Goal: Information Seeking & Learning: Learn about a topic

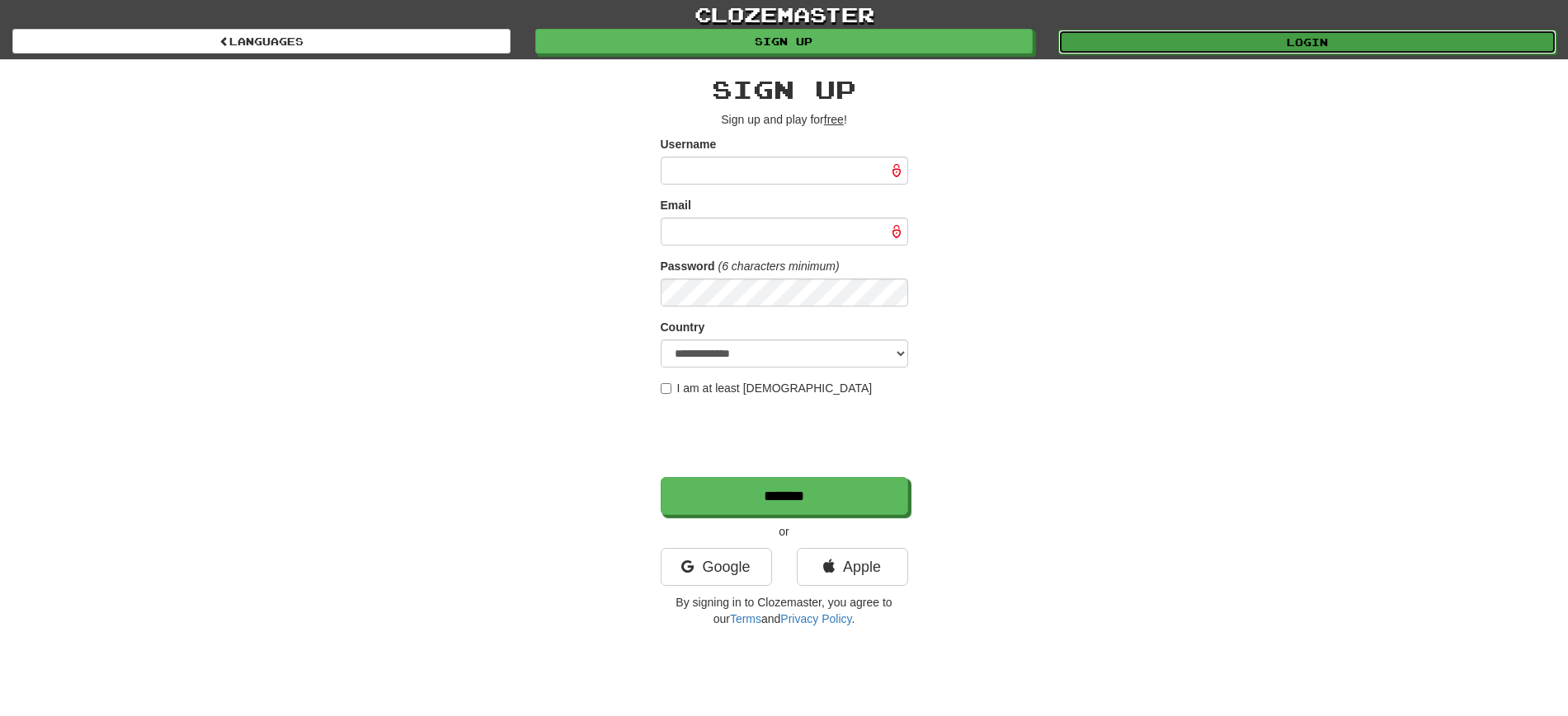
click at [1272, 34] on link "Login" at bounding box center [1307, 41] width 498 height 24
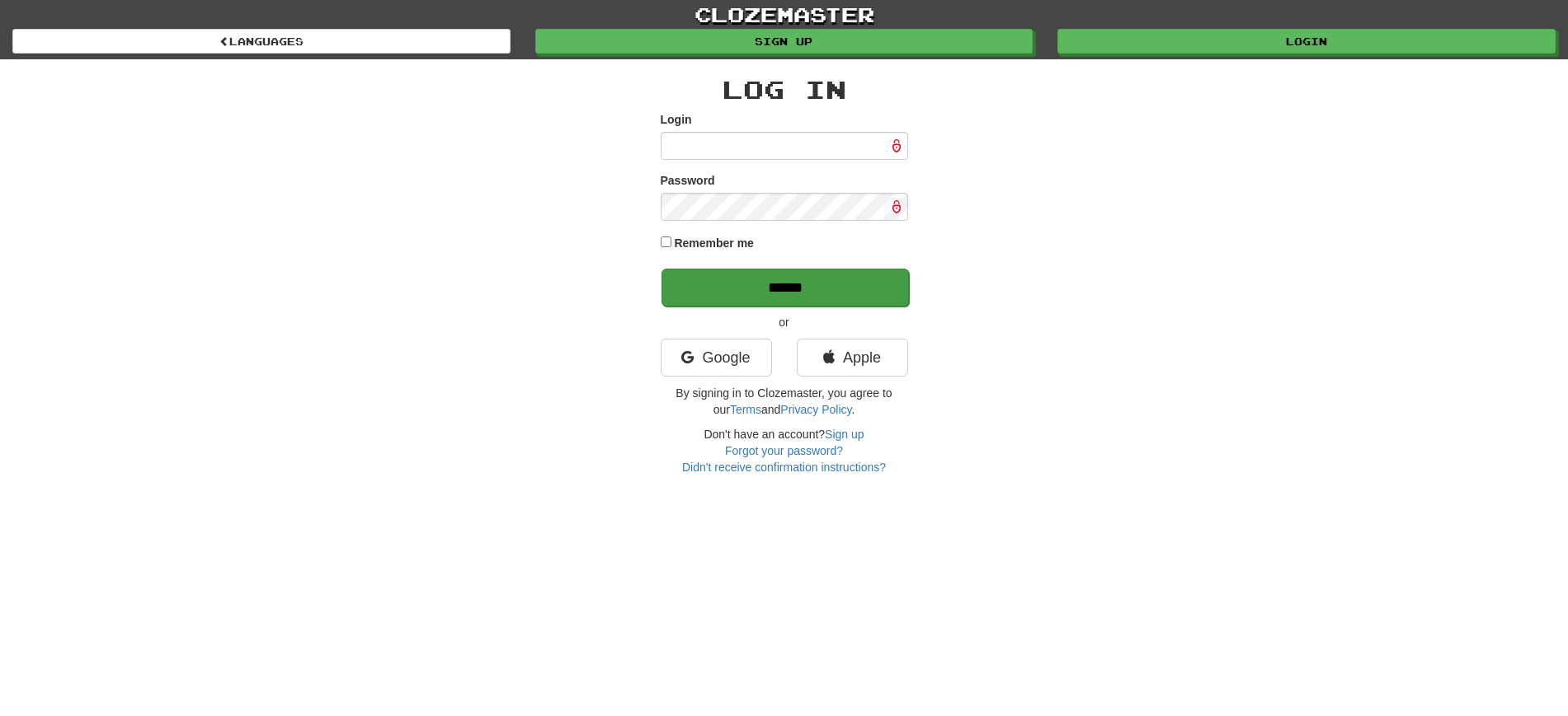
type input "********"
click at [810, 285] on input "******" at bounding box center [785, 287] width 248 height 38
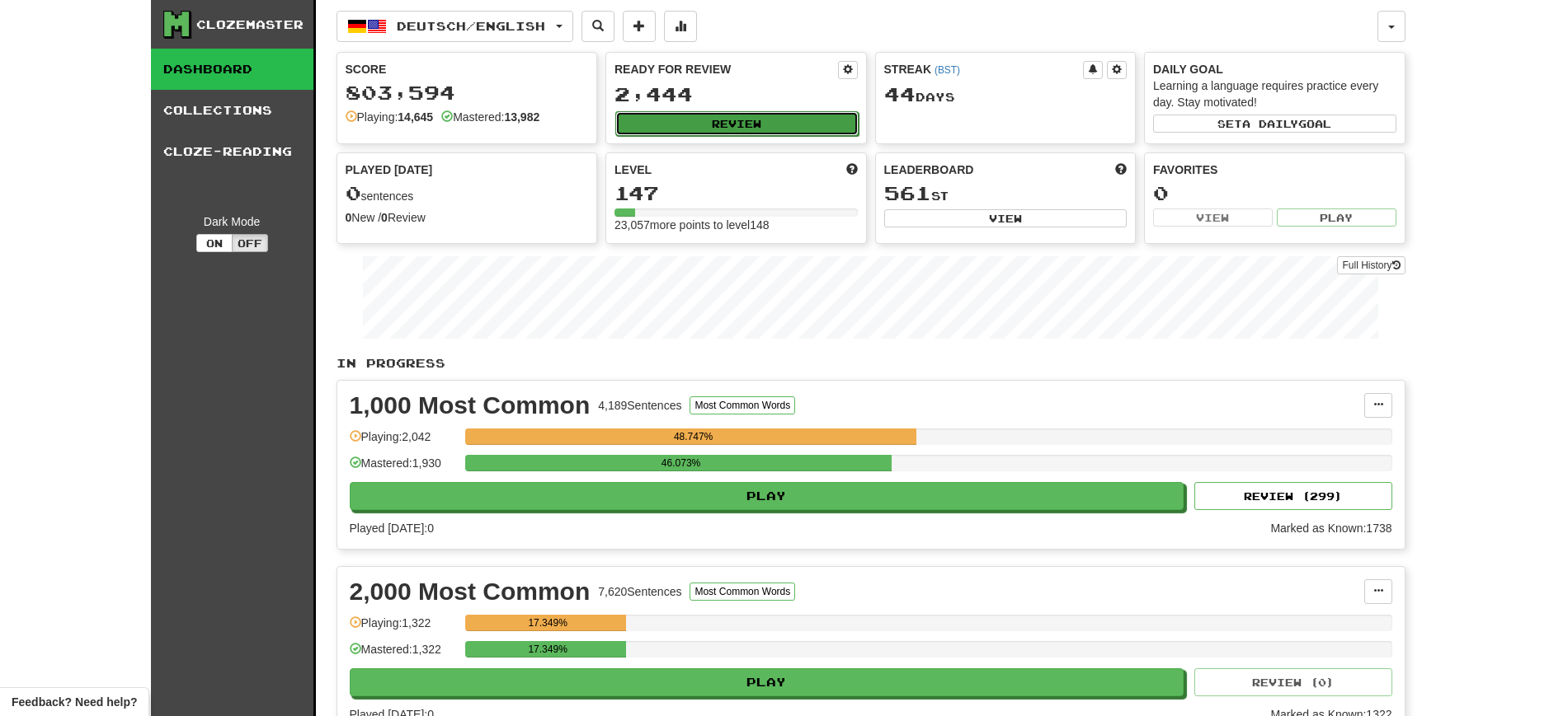
click at [773, 119] on button "Review" at bounding box center [737, 123] width 243 height 24
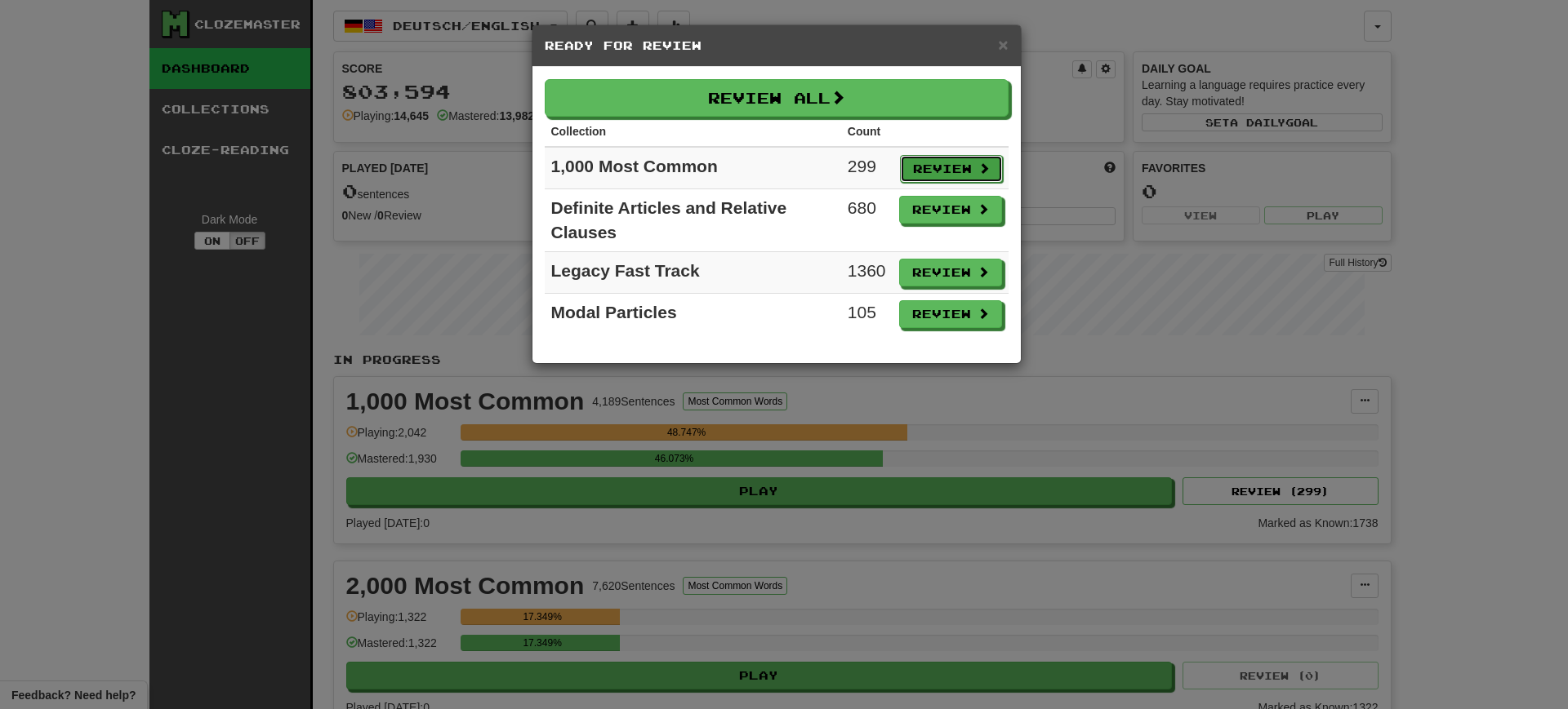
click at [934, 161] on button "Review" at bounding box center [950, 169] width 103 height 28
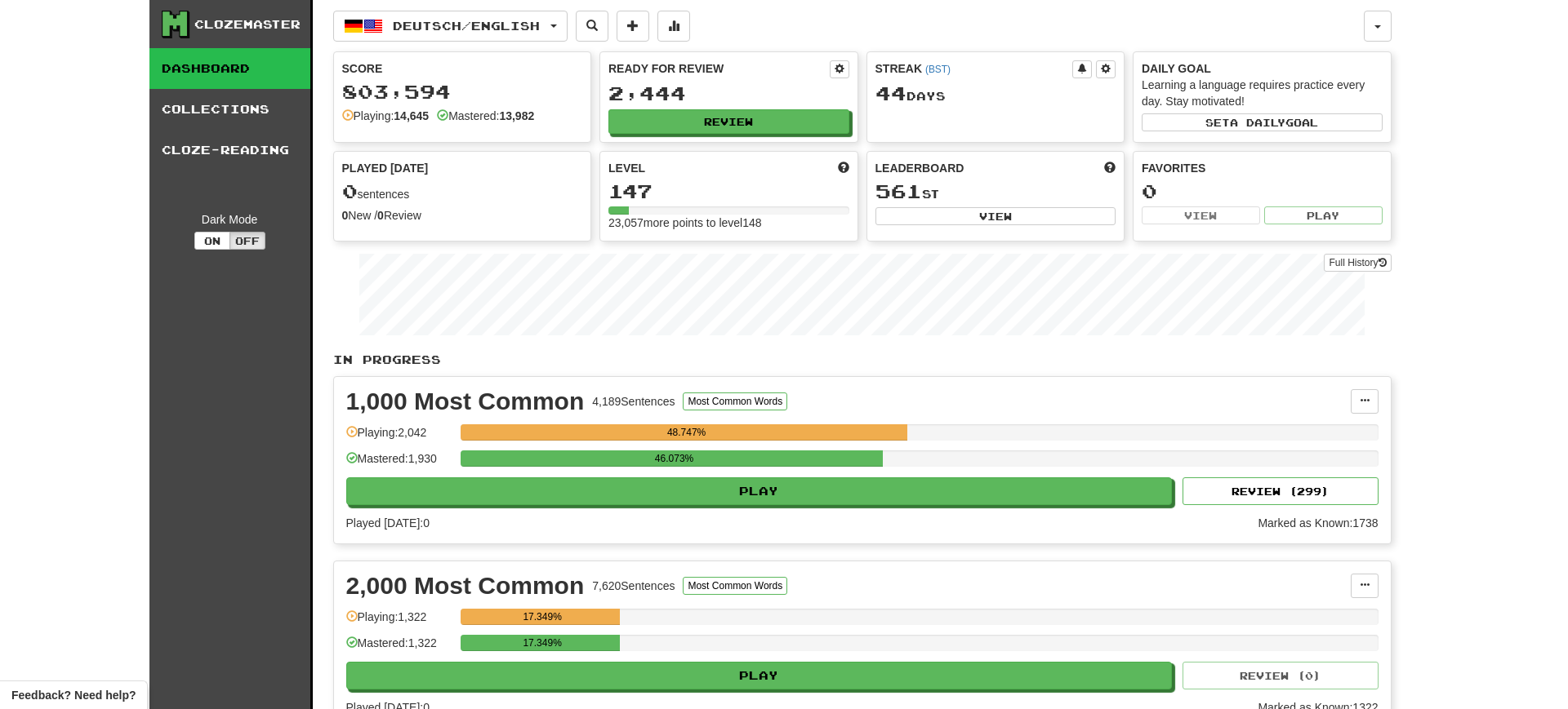
select select "**"
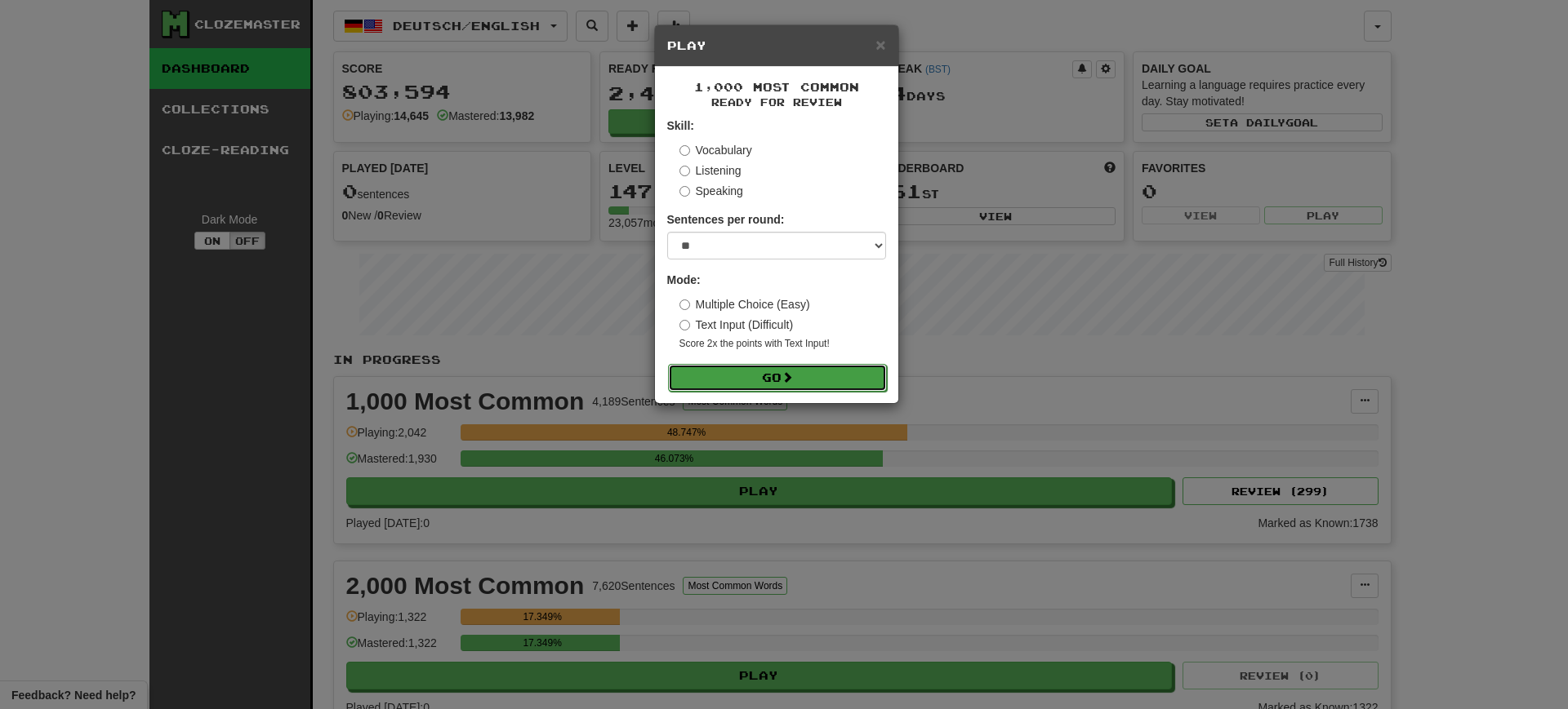
click at [798, 381] on button "Go" at bounding box center [777, 377] width 219 height 28
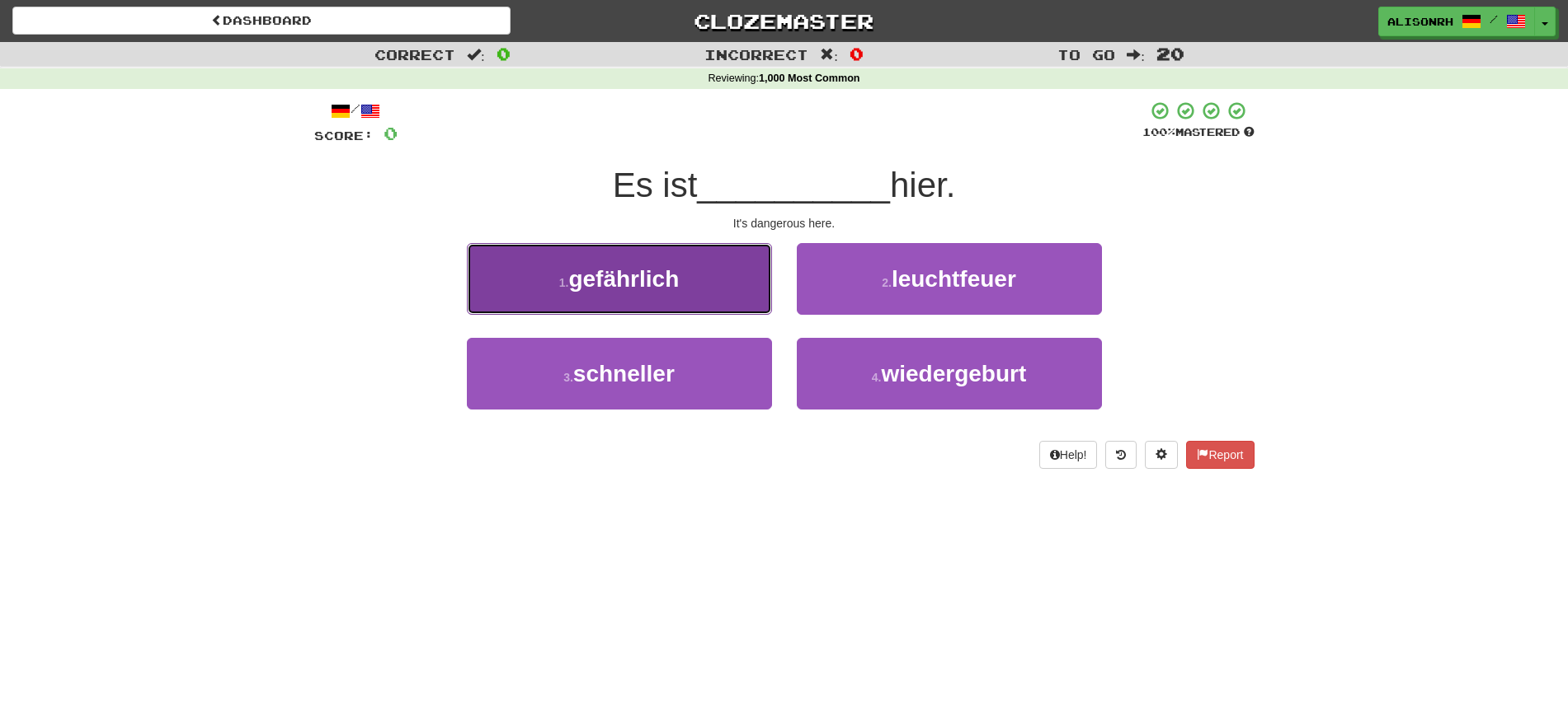
click at [699, 295] on button "1 . gefährlich" at bounding box center [619, 279] width 305 height 72
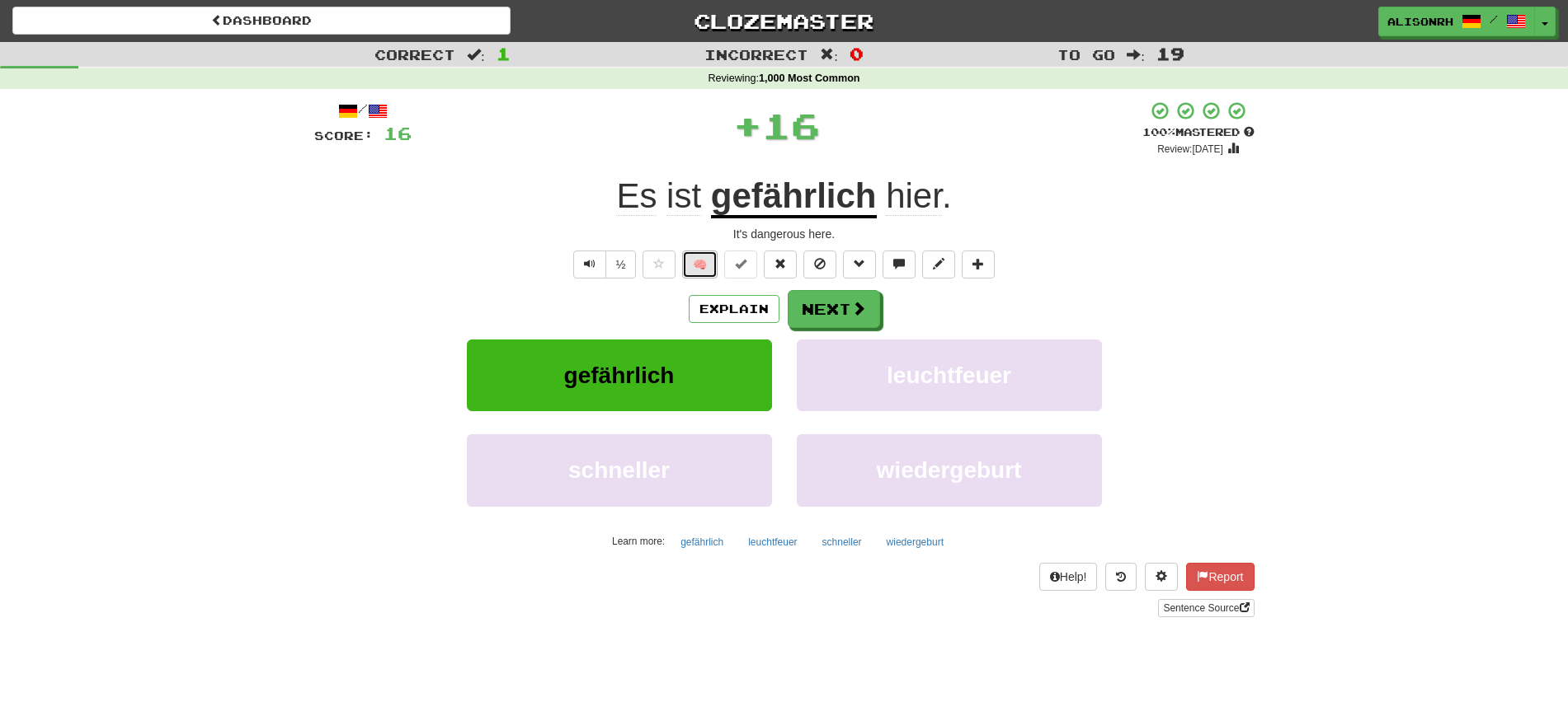
click at [700, 267] on button "🧠" at bounding box center [699, 264] width 35 height 28
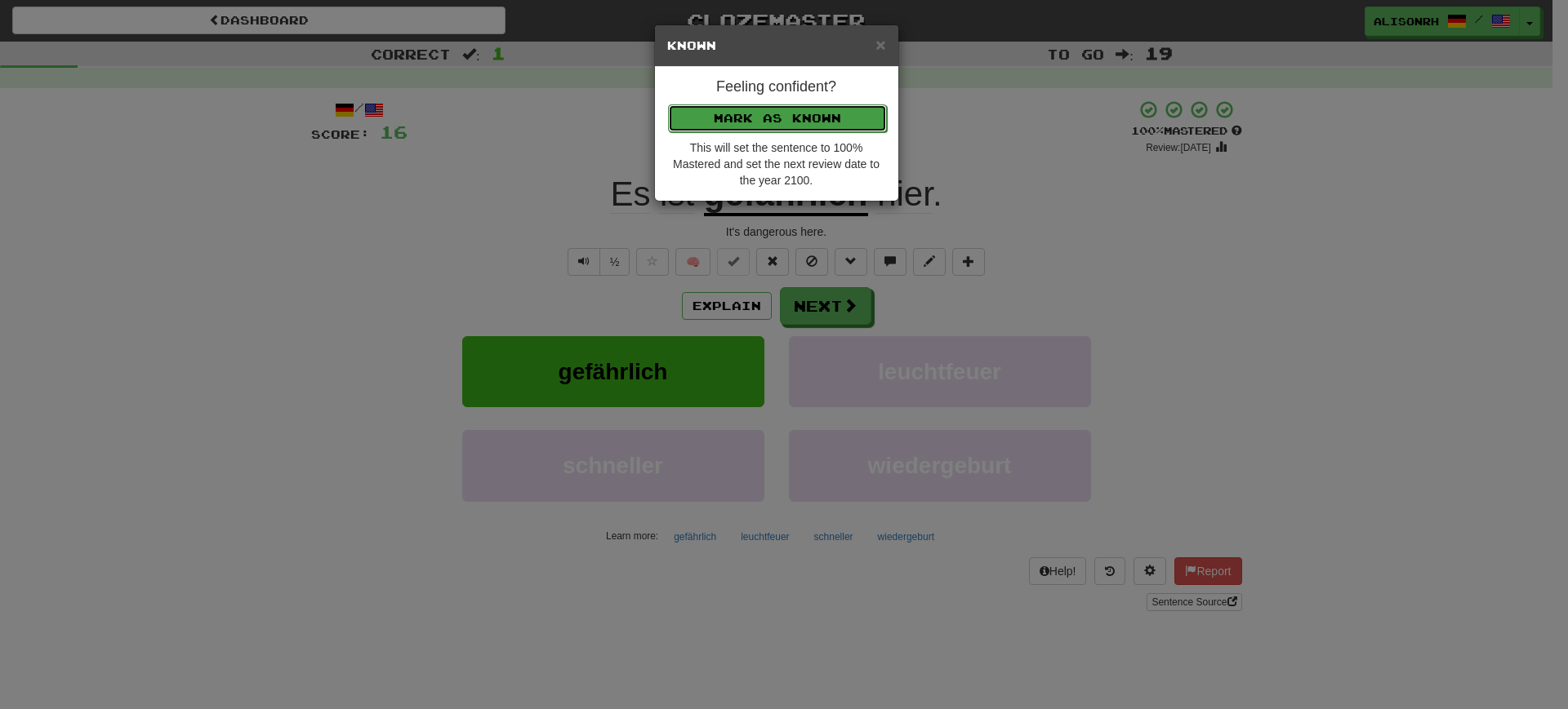
click at [793, 113] on button "Mark as Known" at bounding box center [777, 118] width 219 height 28
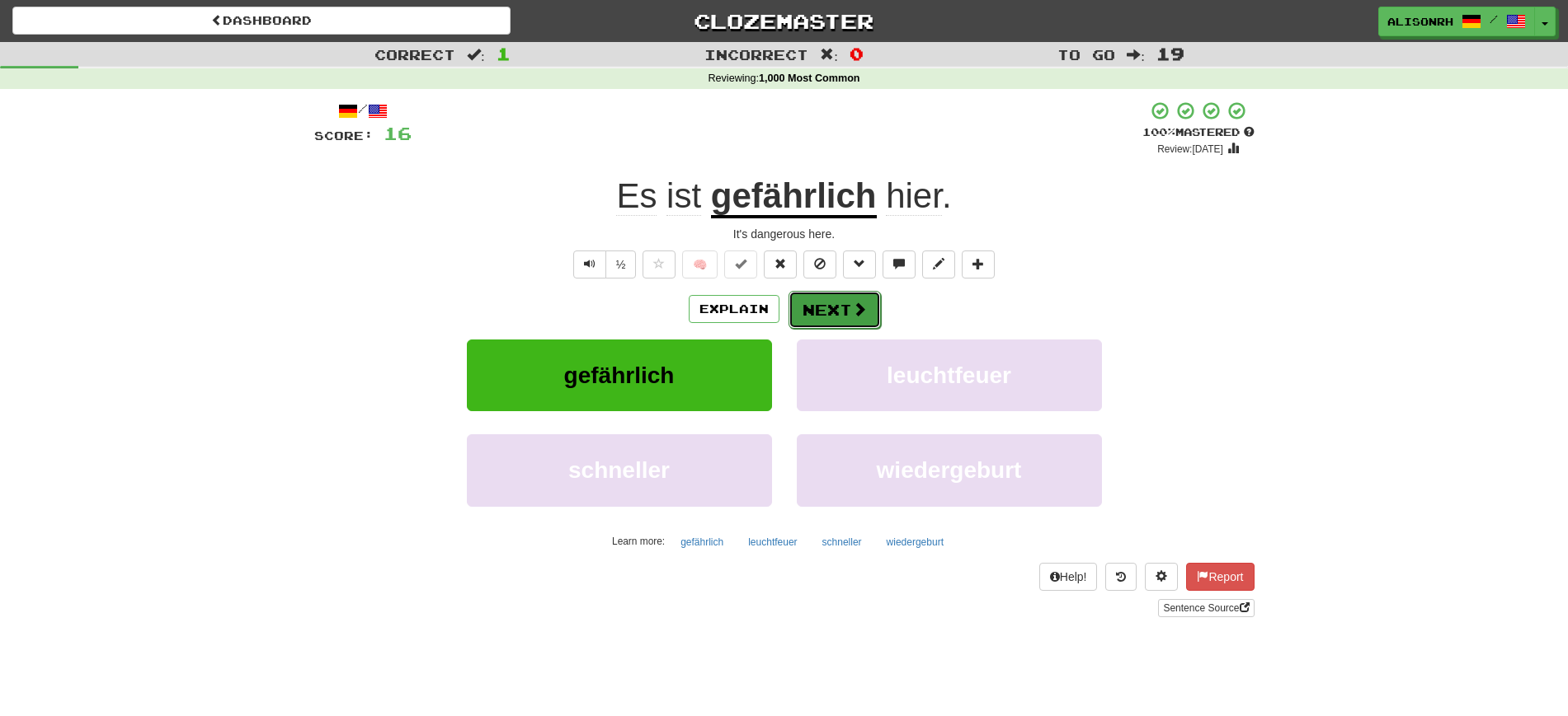
click at [823, 306] on button "Next" at bounding box center [834, 310] width 92 height 38
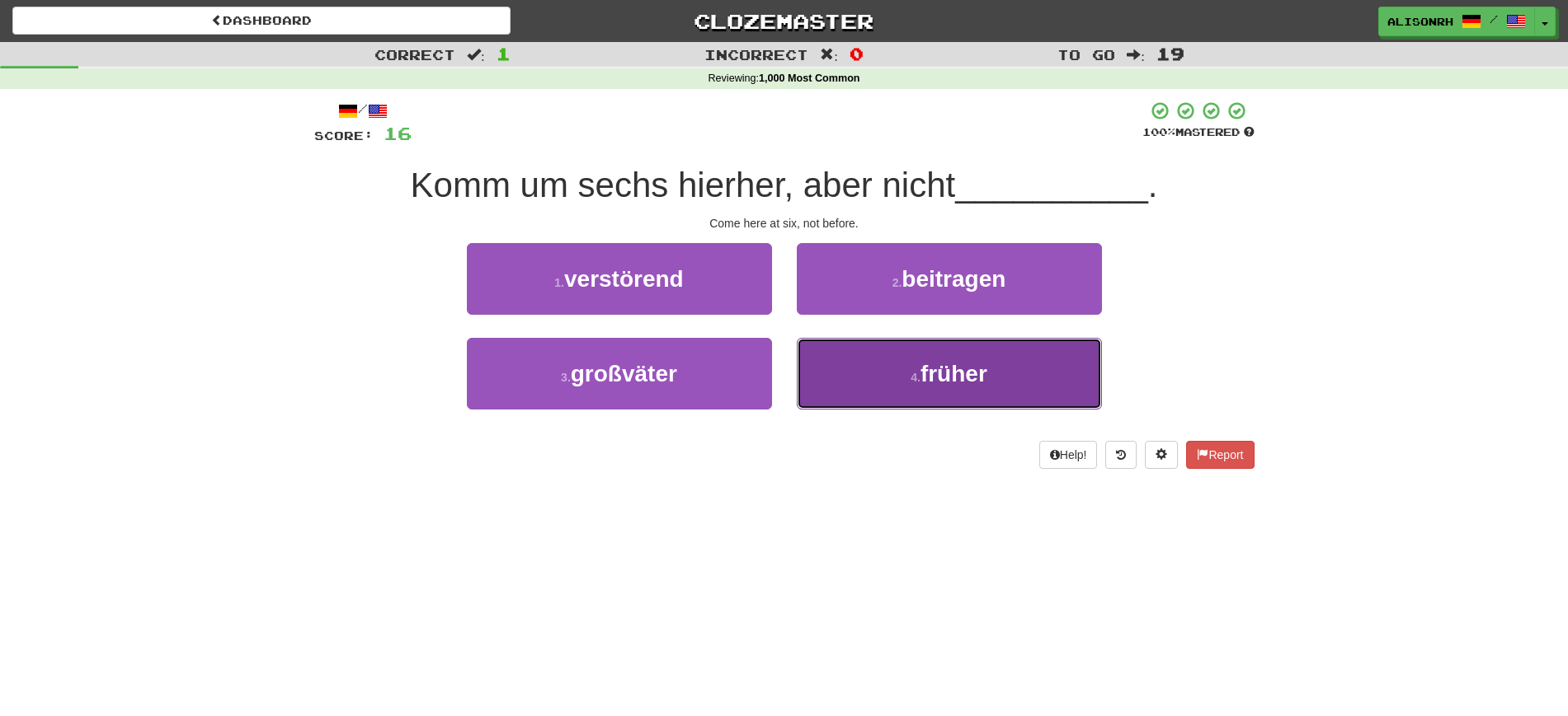
click at [892, 379] on button "4 . früher" at bounding box center [949, 374] width 305 height 72
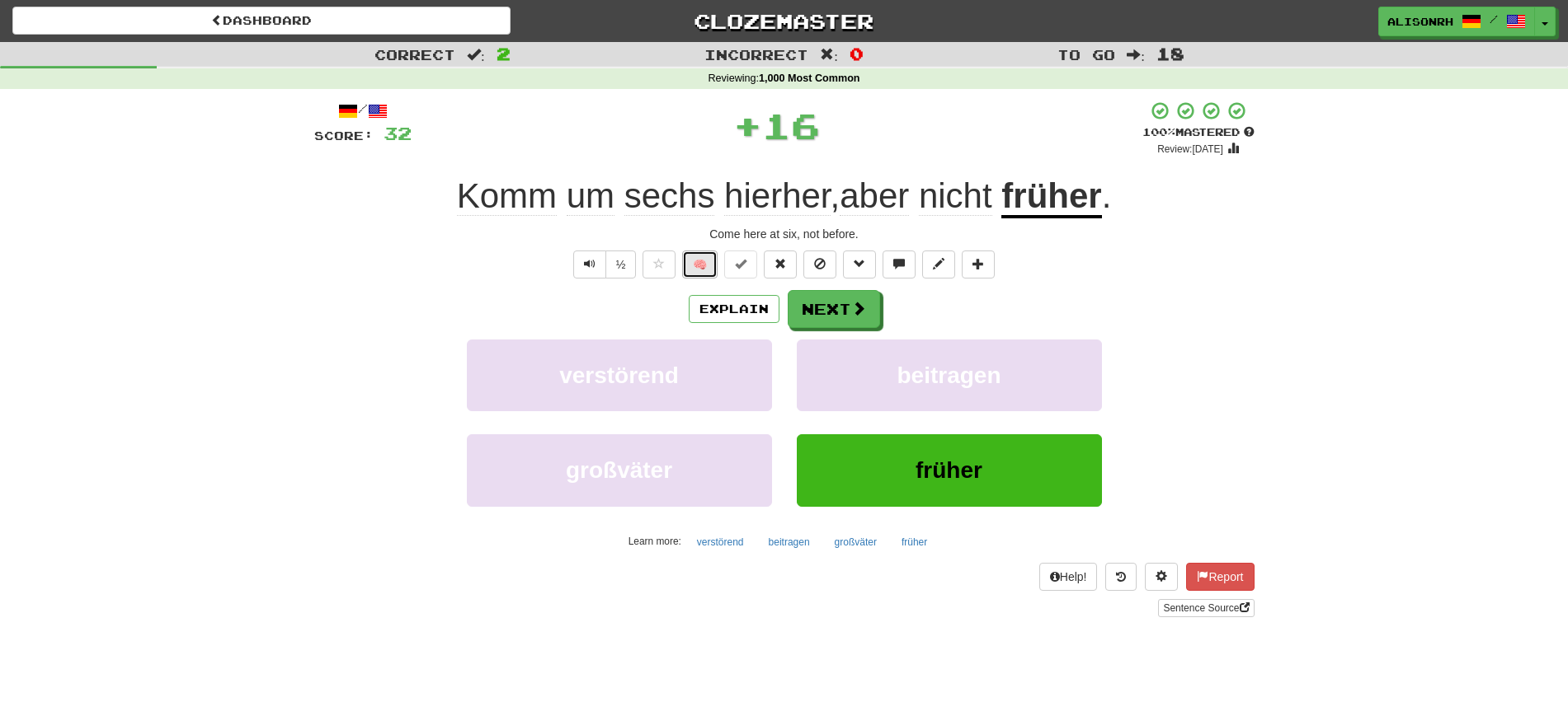
click at [700, 260] on button "🧠" at bounding box center [699, 264] width 35 height 28
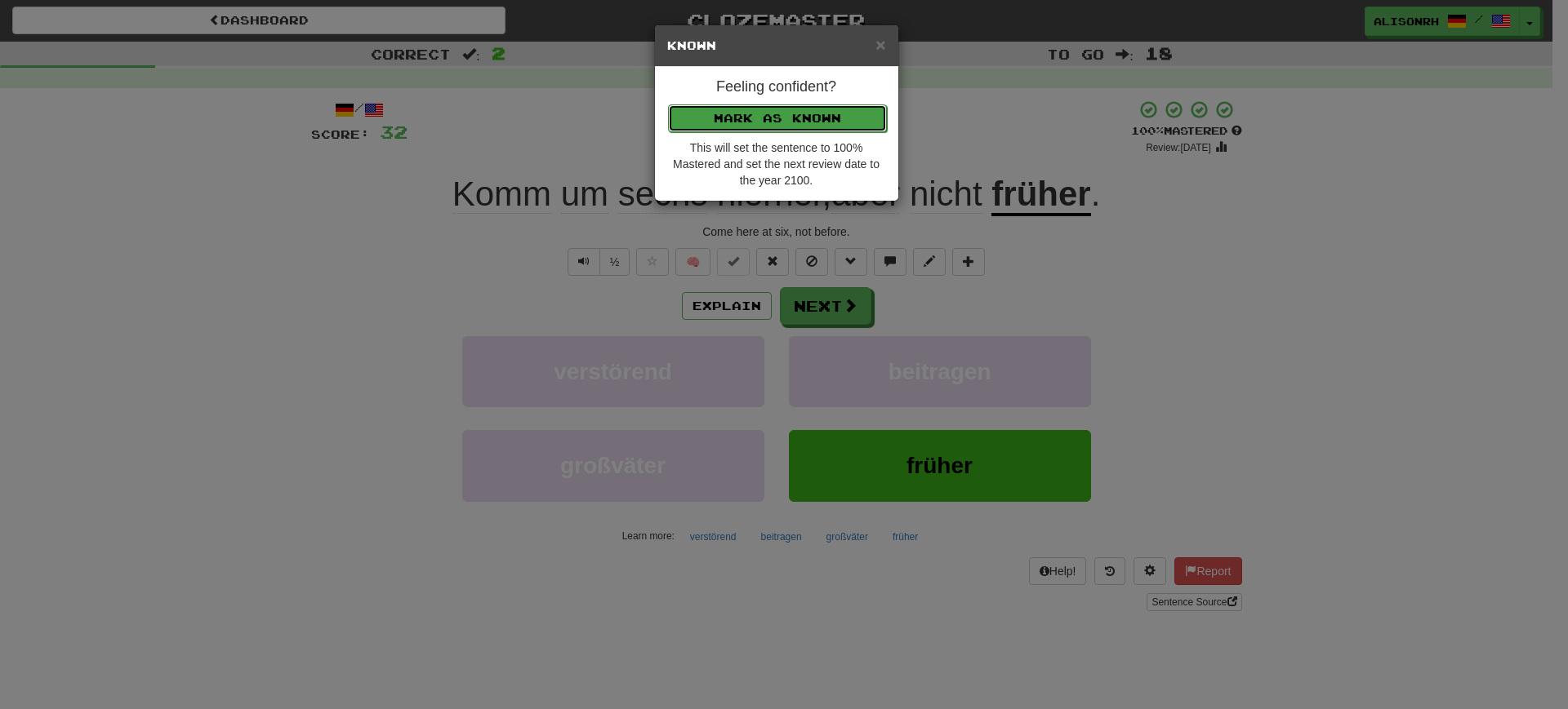
click at [777, 115] on button "Mark as Known" at bounding box center [777, 118] width 219 height 28
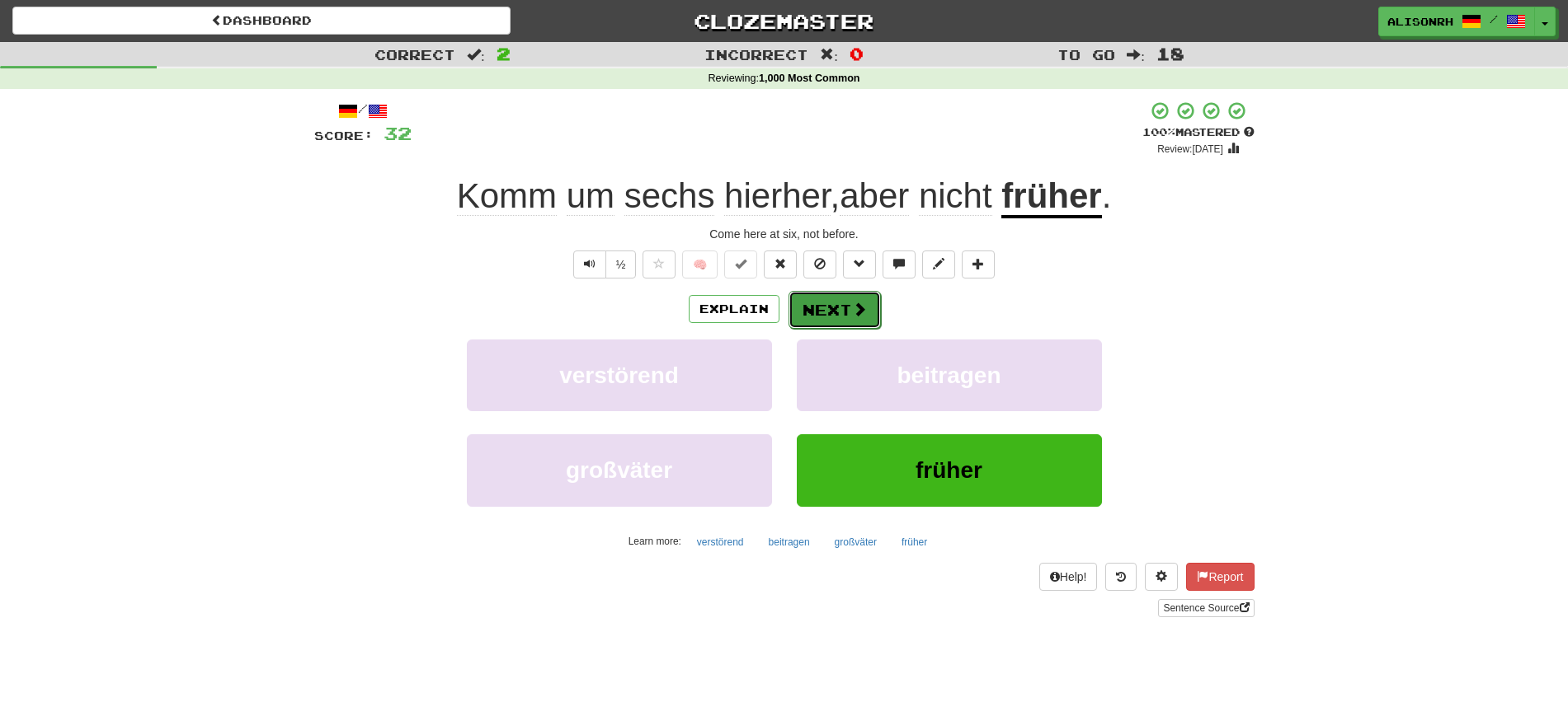
click at [834, 305] on button "Next" at bounding box center [834, 310] width 92 height 38
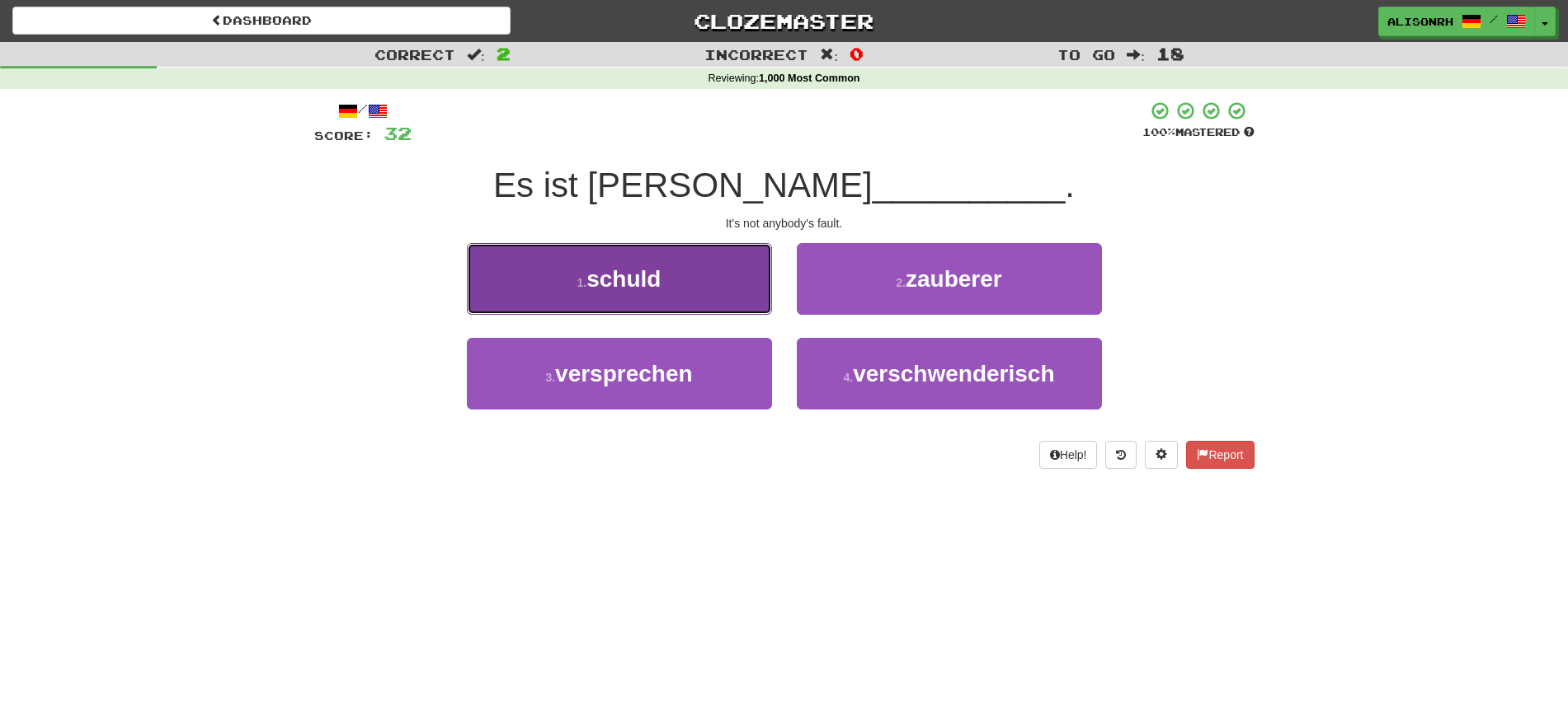
click at [726, 297] on button "1 . schuld" at bounding box center [619, 279] width 305 height 72
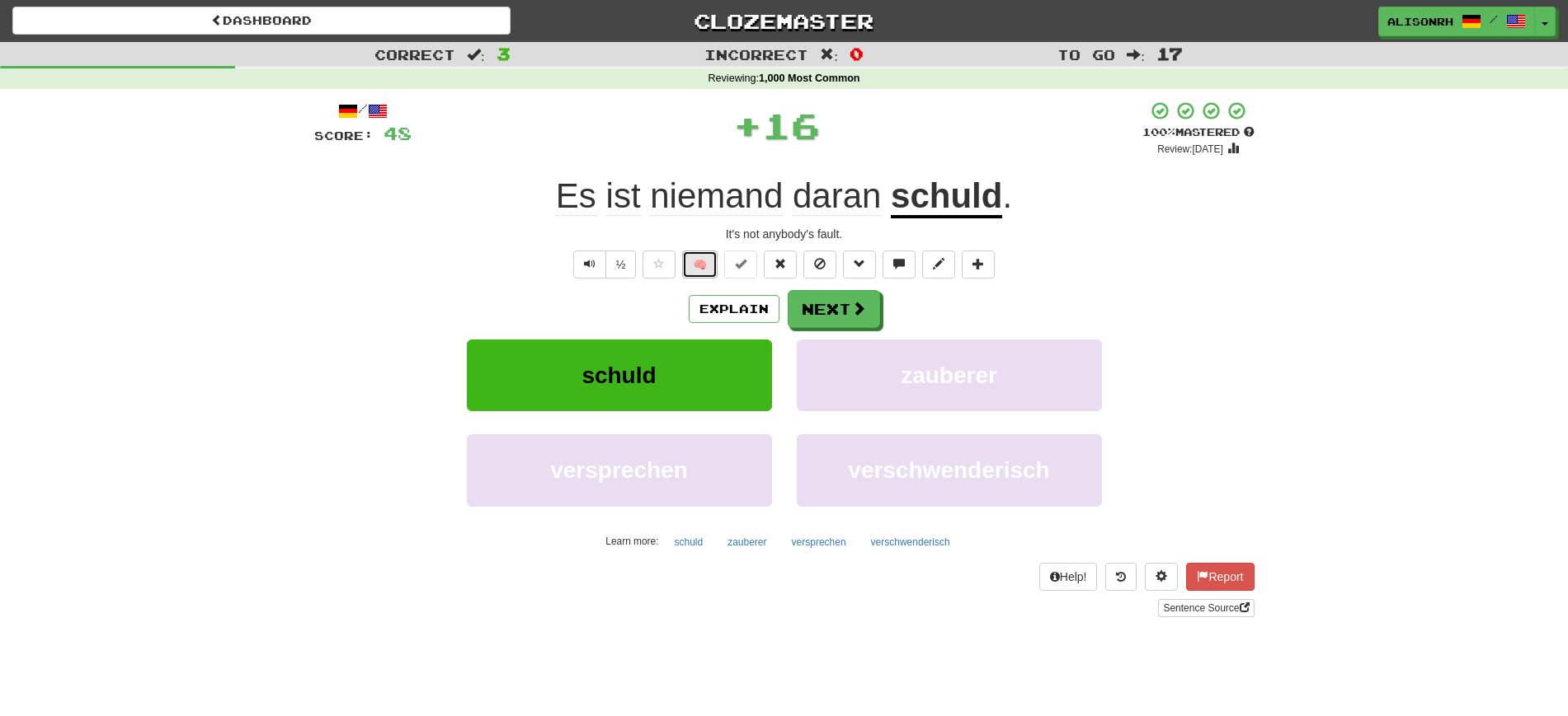
click at [711, 255] on button "🧠" at bounding box center [699, 264] width 35 height 28
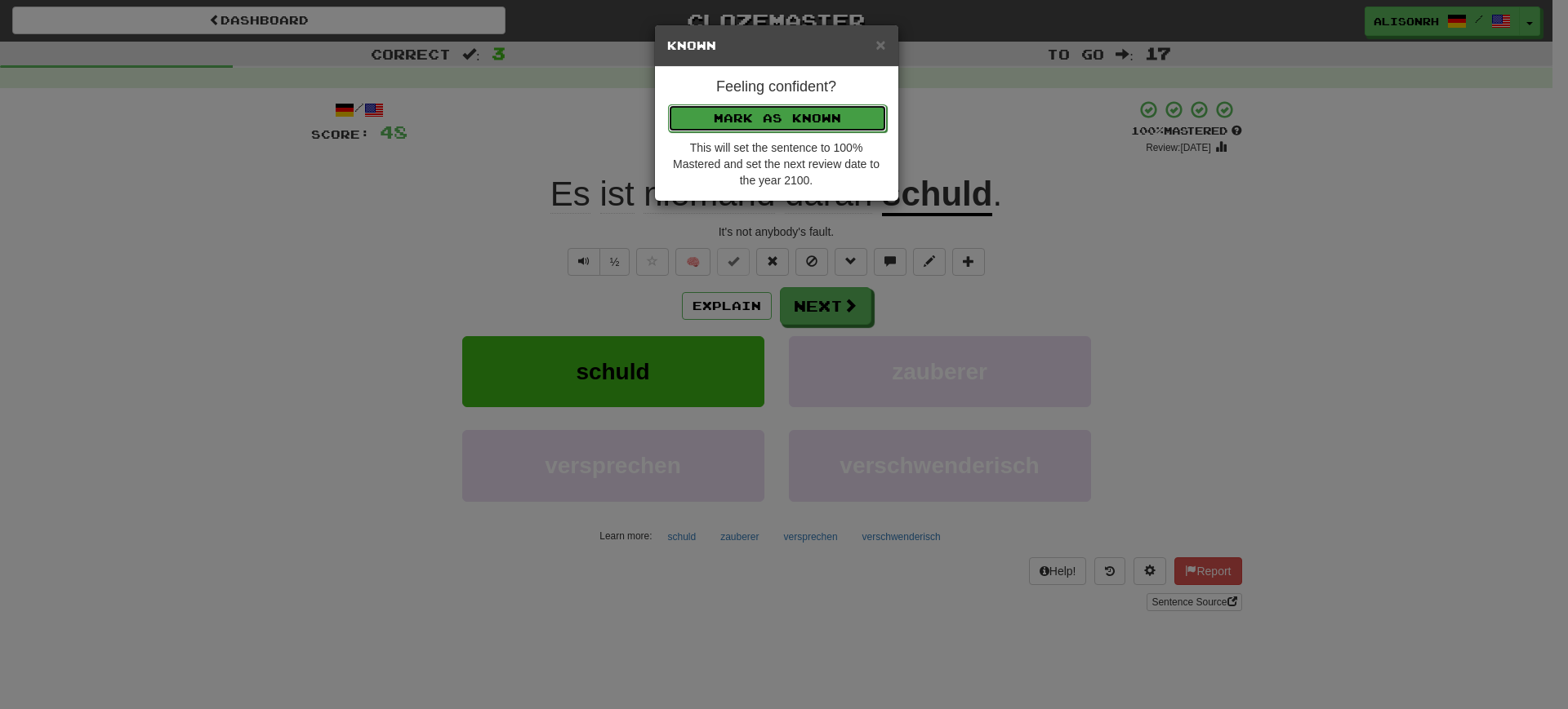
click at [761, 109] on button "Mark as Known" at bounding box center [777, 118] width 219 height 28
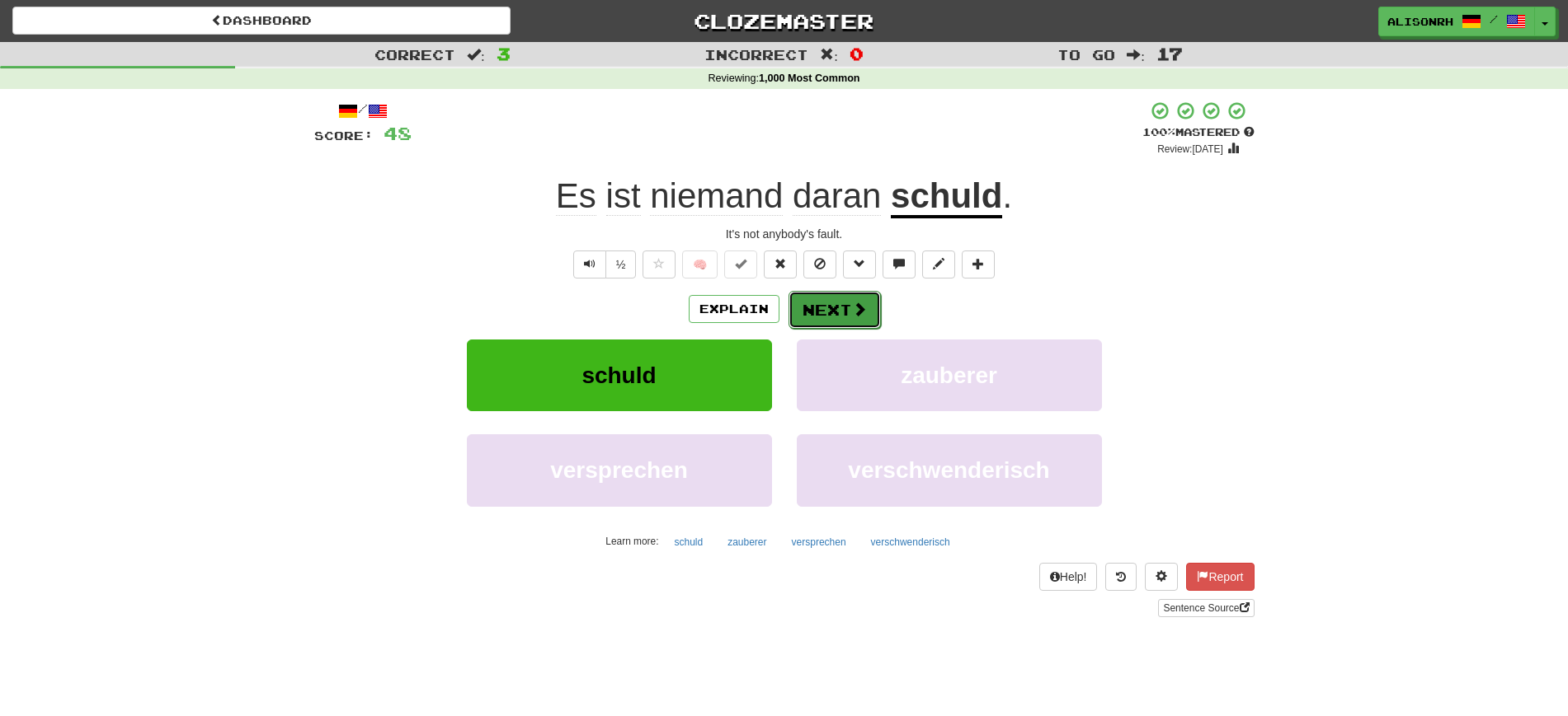
click at [842, 311] on button "Next" at bounding box center [834, 310] width 92 height 38
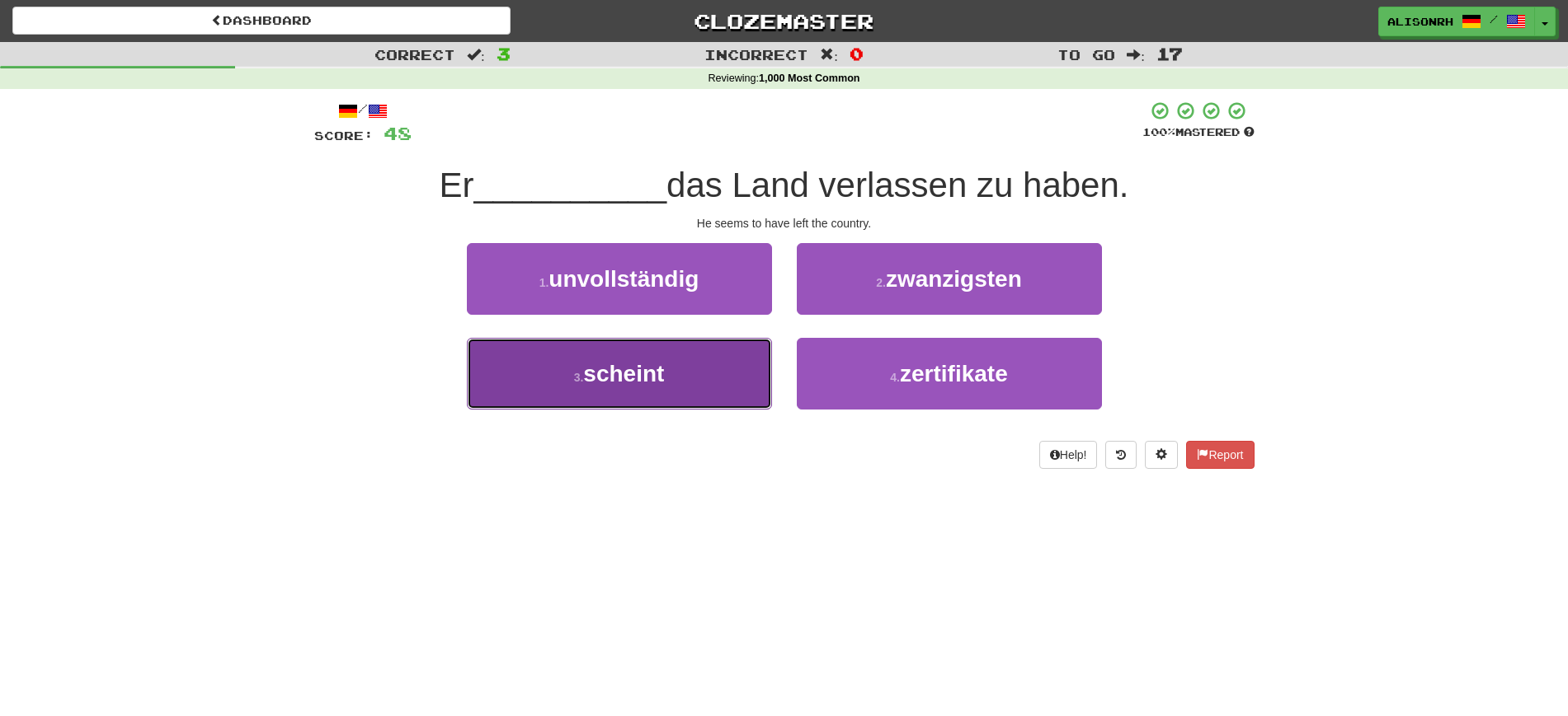
click at [691, 381] on button "3 . scheint" at bounding box center [619, 374] width 305 height 72
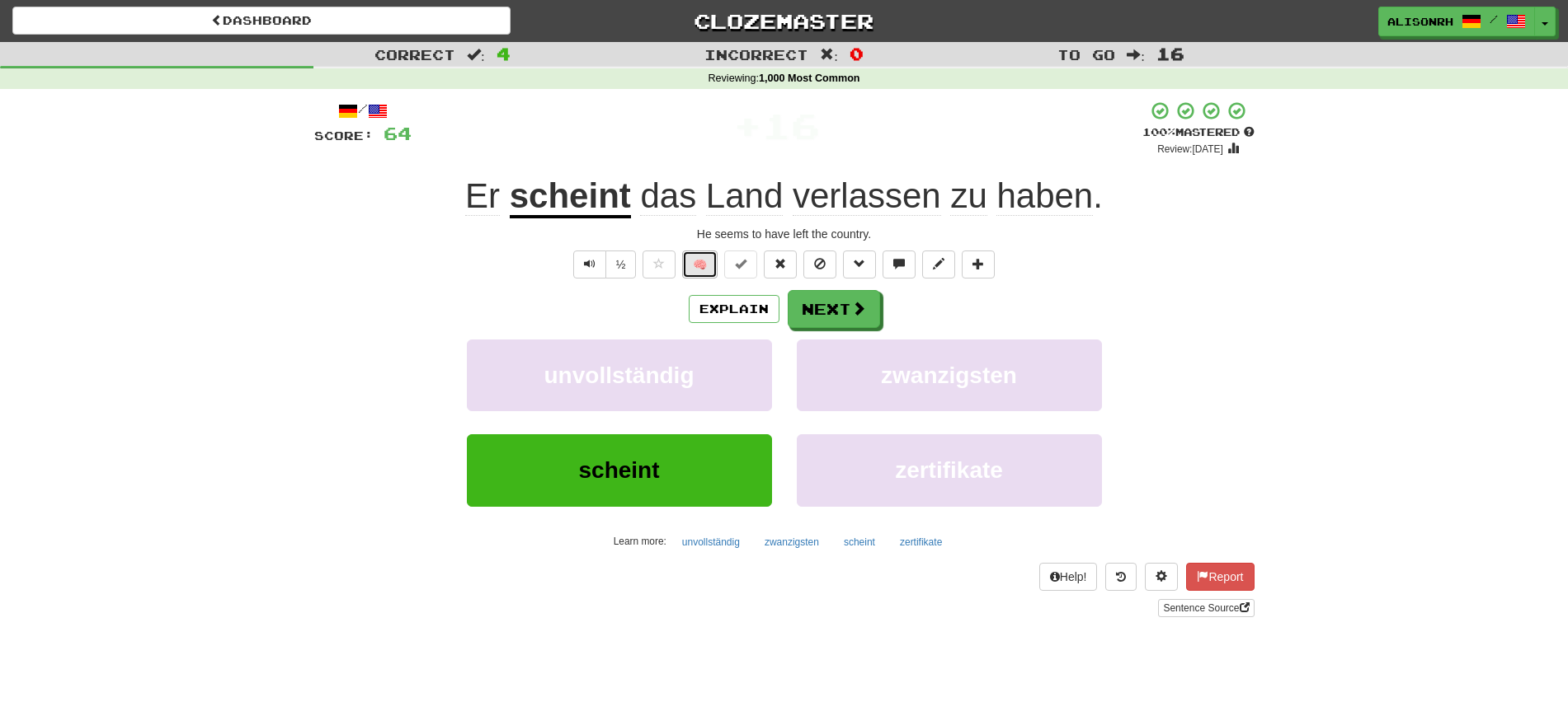
click at [699, 263] on button "🧠" at bounding box center [699, 264] width 35 height 28
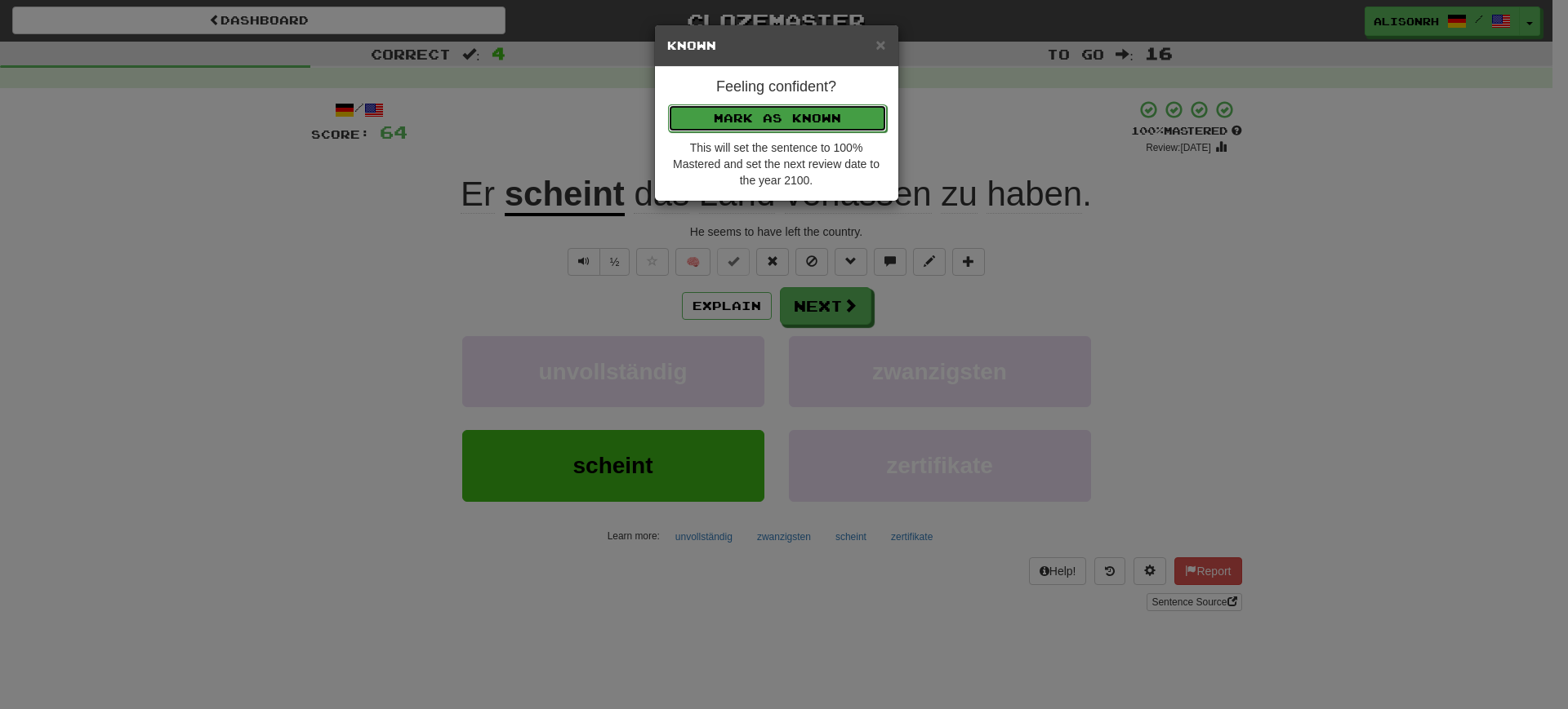
click at [775, 120] on button "Mark as Known" at bounding box center [777, 118] width 219 height 28
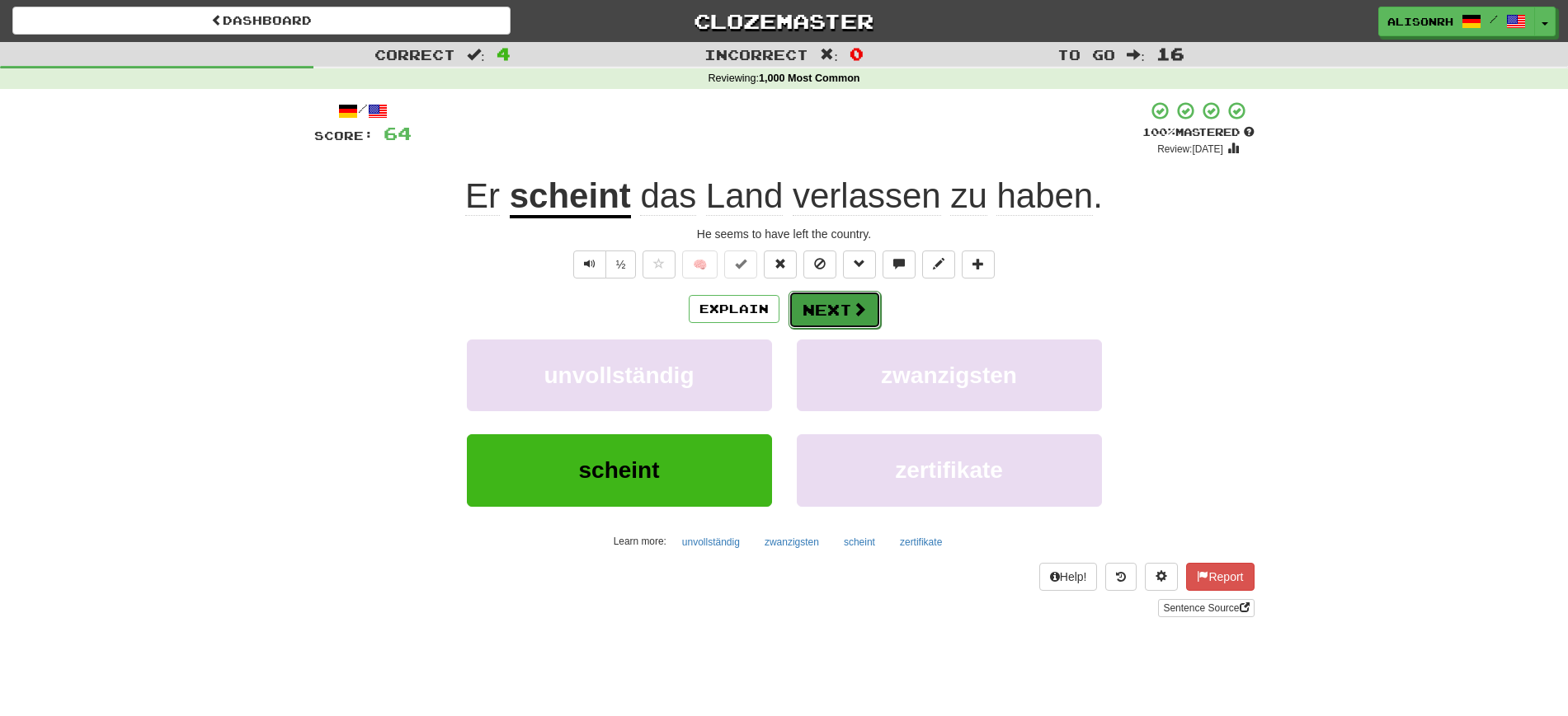
click at [837, 305] on button "Next" at bounding box center [834, 310] width 92 height 38
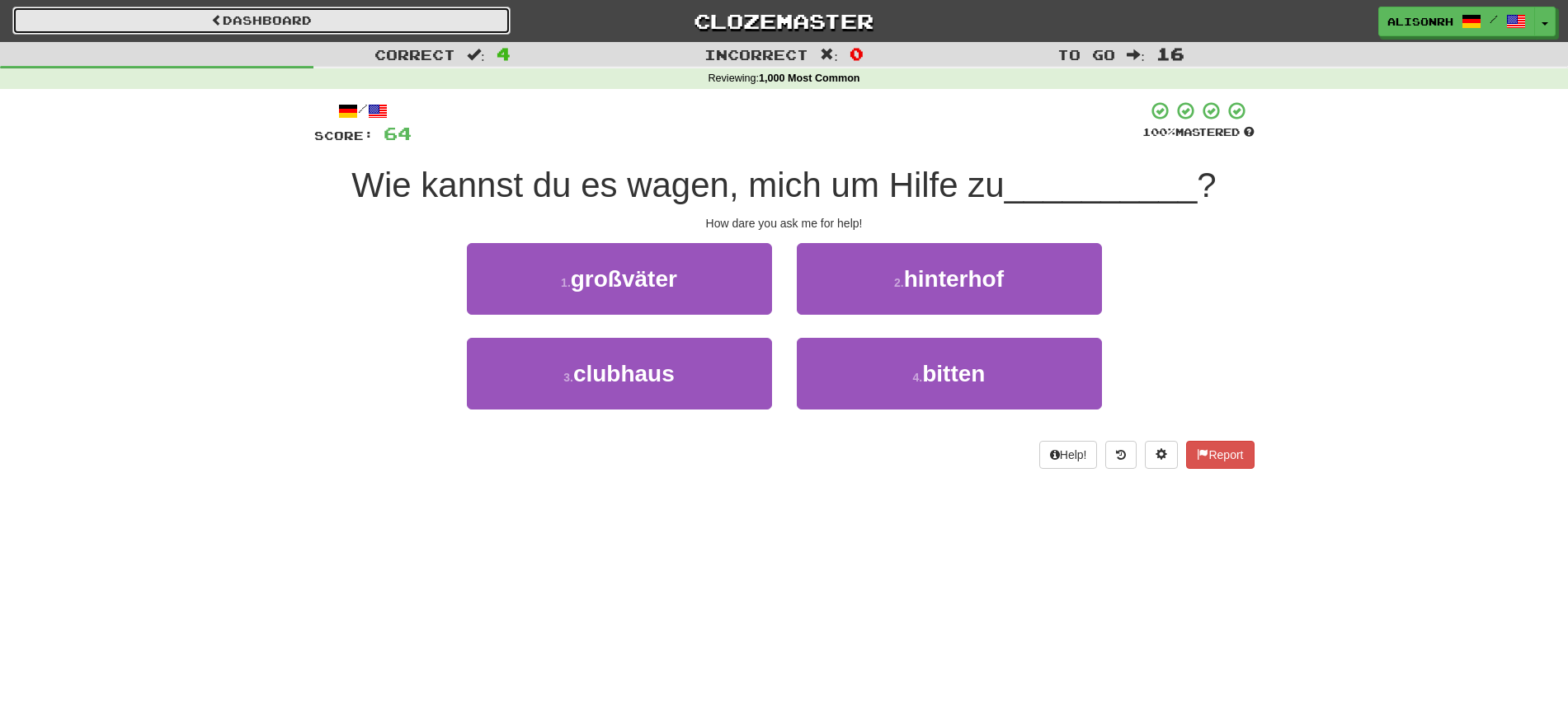
click at [163, 14] on link "Dashboard" at bounding box center [261, 20] width 498 height 28
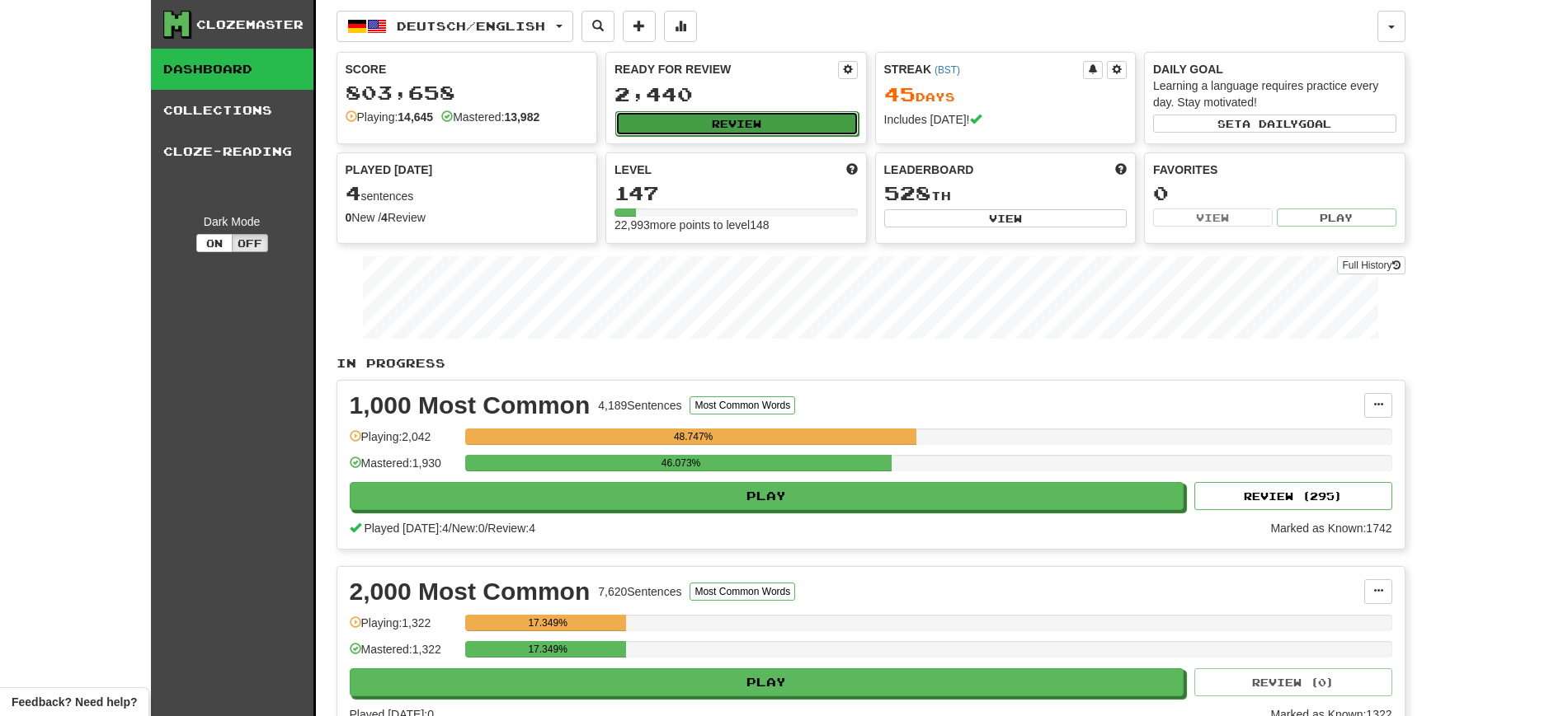
click at [800, 113] on button "Review" at bounding box center [737, 123] width 243 height 24
